Goal: Navigation & Orientation: Go to known website

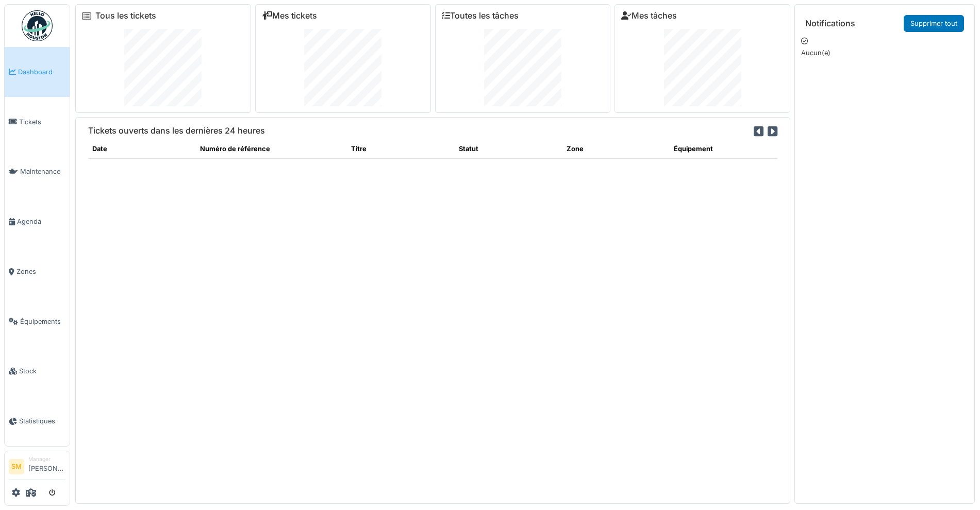
click at [26, 29] on img at bounding box center [37, 25] width 31 height 31
click at [37, 23] on img at bounding box center [37, 25] width 31 height 31
